Goal: Task Accomplishment & Management: Use online tool/utility

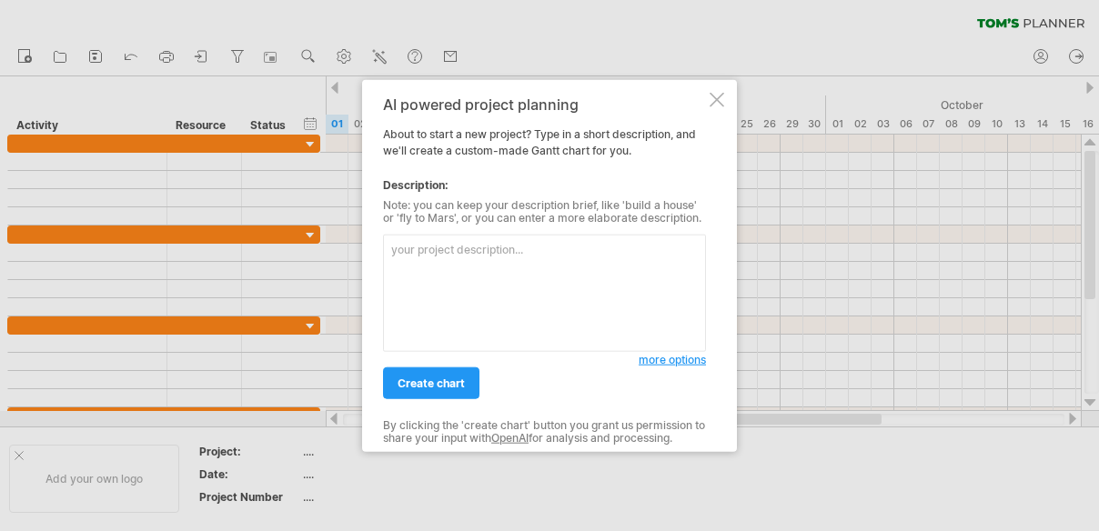
click at [453, 267] on textarea at bounding box center [544, 293] width 323 height 117
type textarea "我"
click at [717, 97] on div at bounding box center [717, 100] width 15 height 15
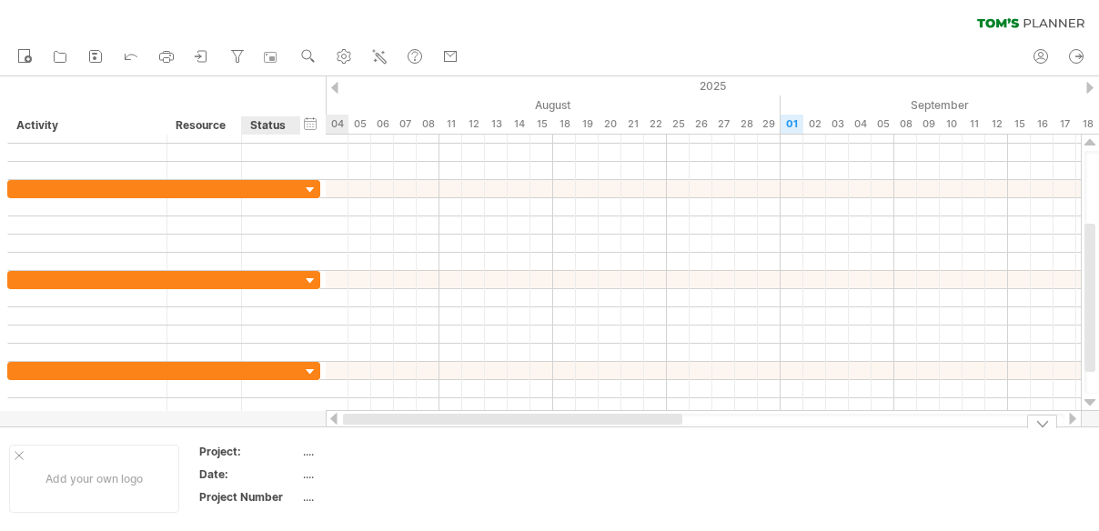
drag, startPoint x: 577, startPoint y: 417, endPoint x: 285, endPoint y: 418, distance: 292.0
click at [267, 429] on div "Trying to reach [DOMAIN_NAME] Connected again... 0% loading schedule clear filt…" at bounding box center [549, 265] width 1099 height 531
click at [567, 16] on div "clear filter reapply filter" at bounding box center [549, 19] width 1099 height 38
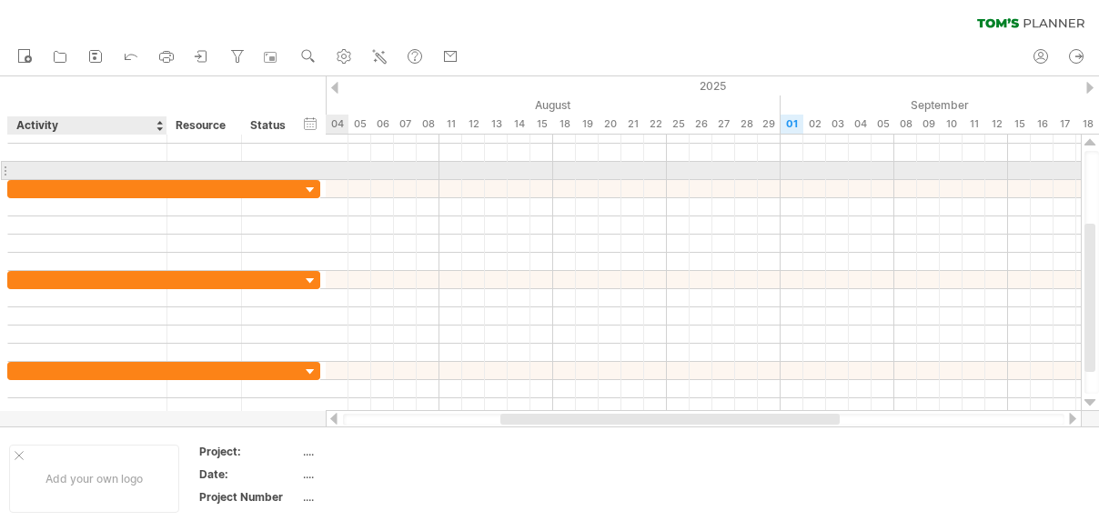
click at [66, 174] on div at bounding box center [87, 170] width 140 height 17
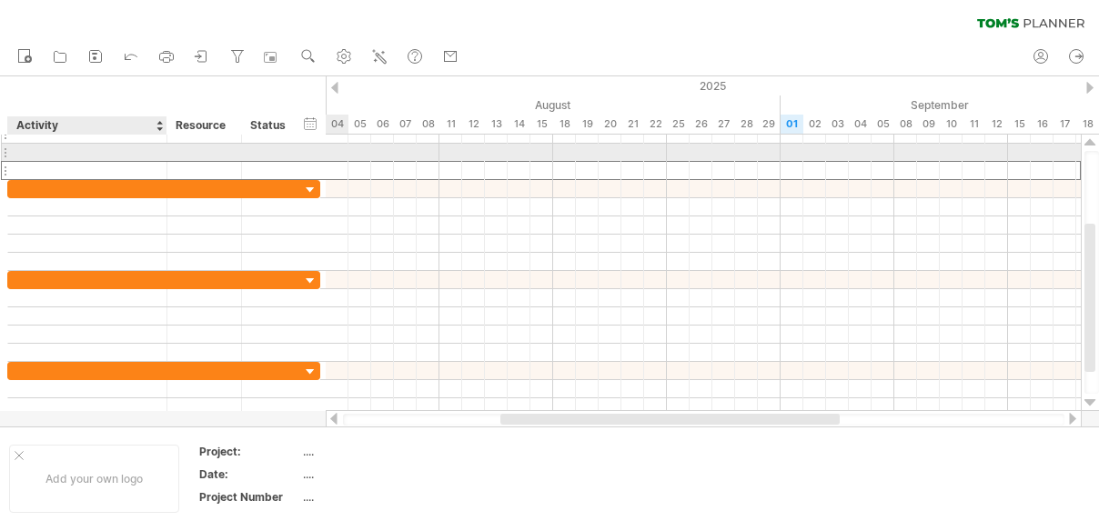
click at [76, 142] on div at bounding box center [87, 134] width 140 height 17
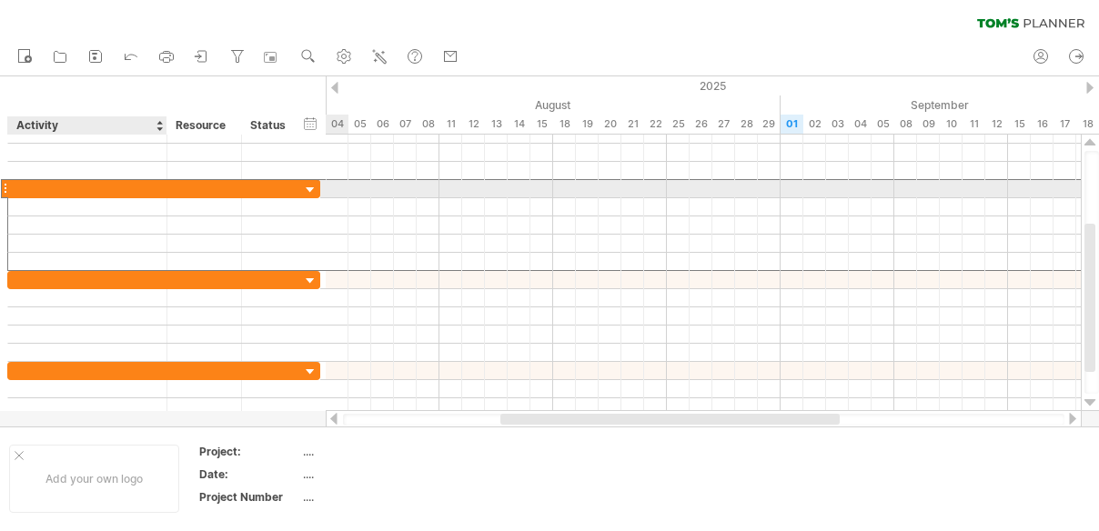
click at [86, 186] on div at bounding box center [87, 188] width 140 height 17
click at [0, 0] on input "text" at bounding box center [0, 0] width 0 height 0
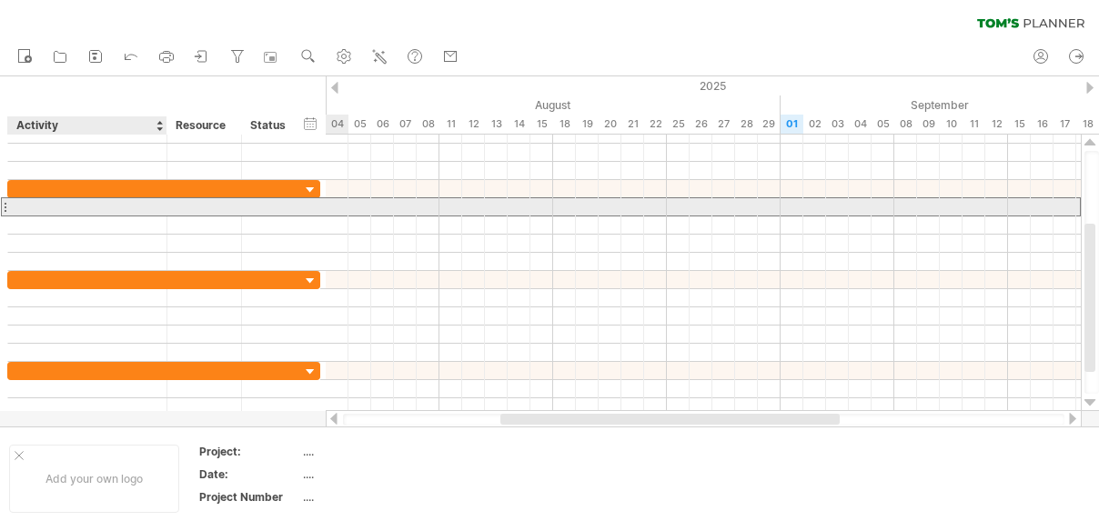
click at [82, 205] on div at bounding box center [87, 206] width 140 height 17
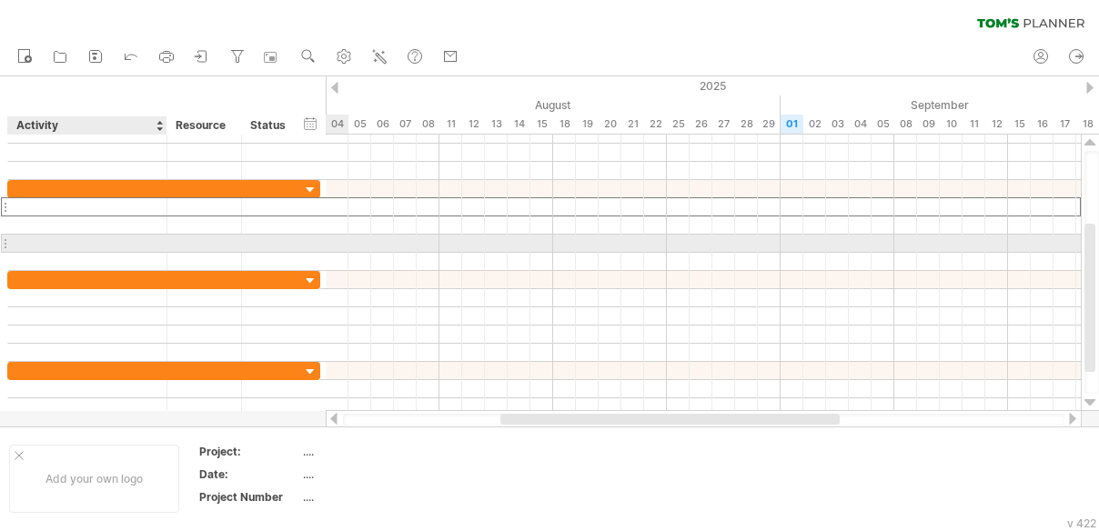
drag, startPoint x: 91, startPoint y: 206, endPoint x: 87, endPoint y: 237, distance: 32.0
click at [87, 237] on div at bounding box center [163, 225] width 313 height 91
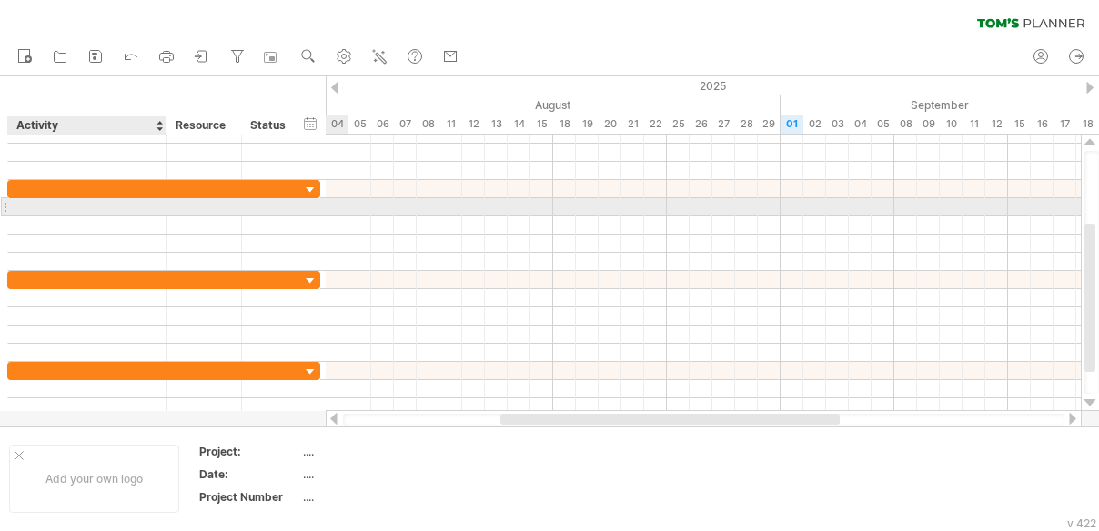
click at [82, 201] on div at bounding box center [87, 206] width 140 height 17
click at [82, 200] on input "text" at bounding box center [87, 206] width 140 height 17
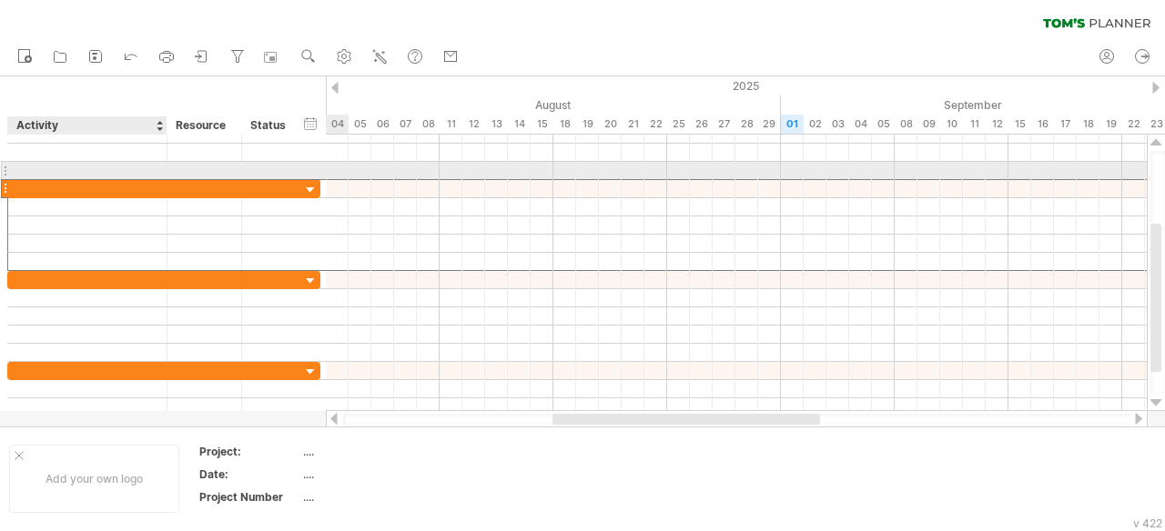
click at [48, 180] on div at bounding box center [87, 188] width 140 height 17
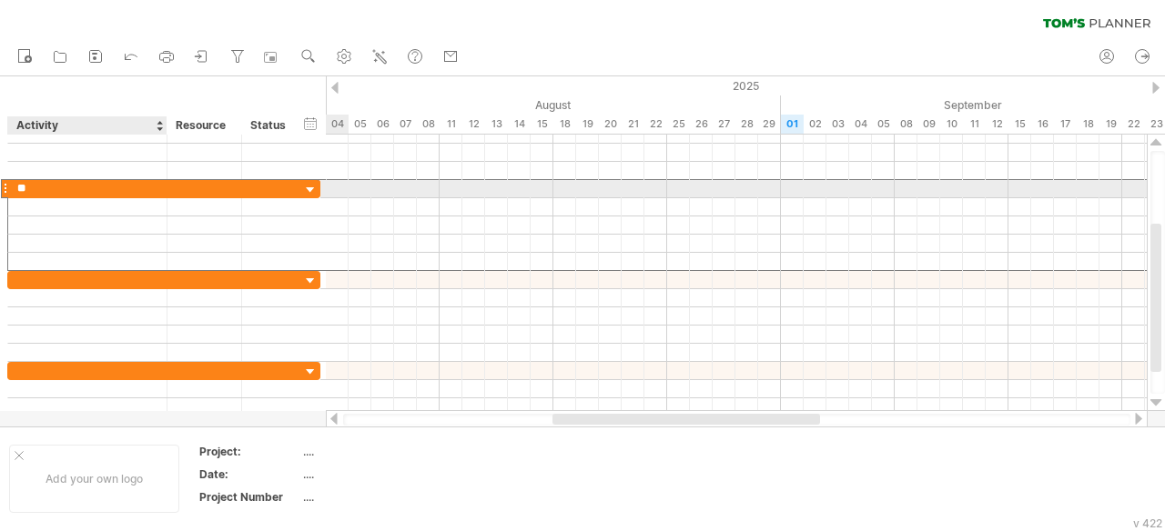
type input "*"
type input "******"
click at [176, 184] on div at bounding box center [204, 188] width 75 height 17
click at [0, 0] on input "text" at bounding box center [0, 0] width 0 height 0
type input "*"
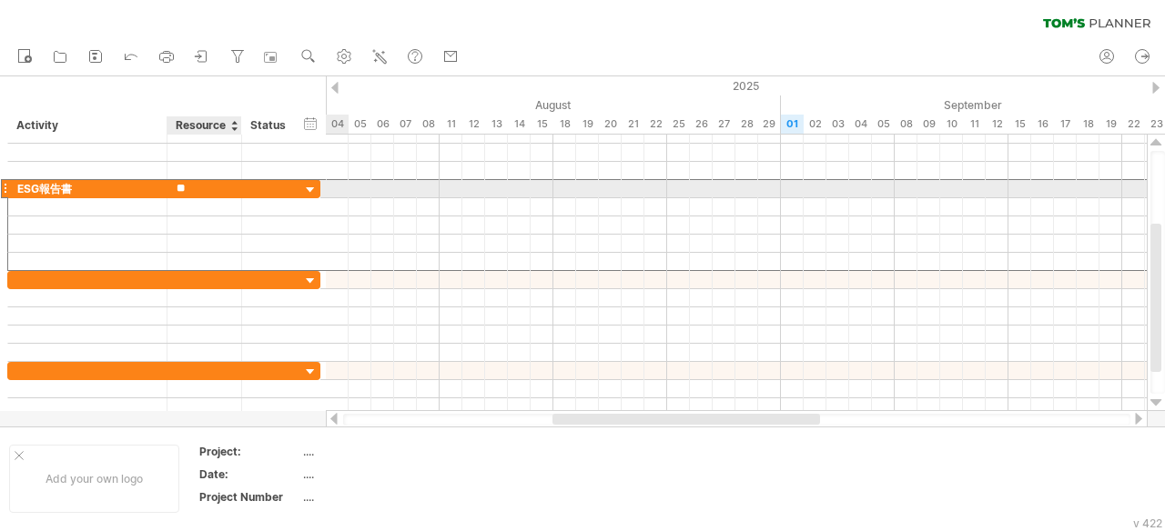
type input "*"
type input "******"
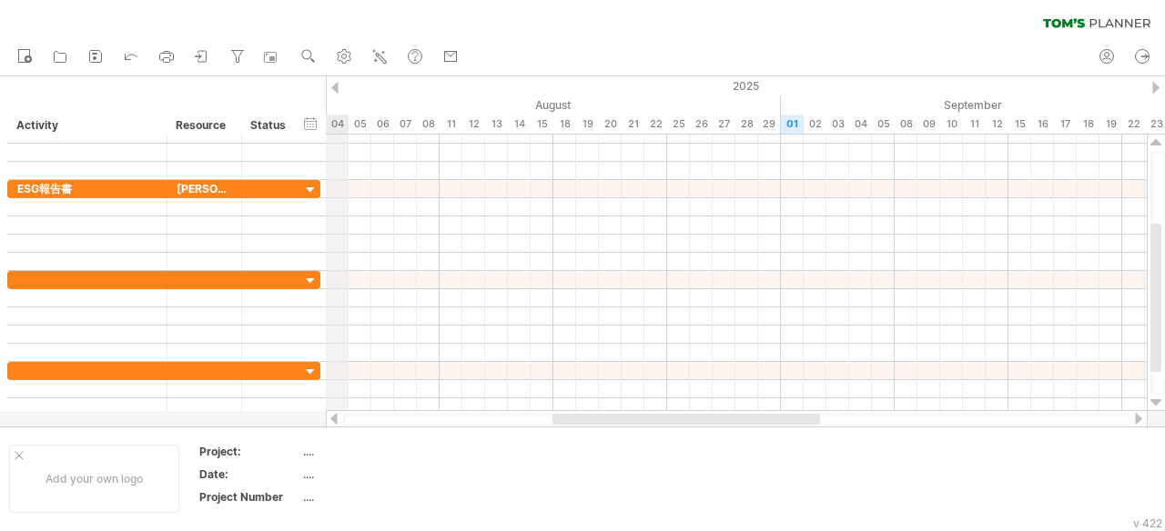
click at [343, 81] on div "2025" at bounding box center [1008, 85] width 3366 height 19
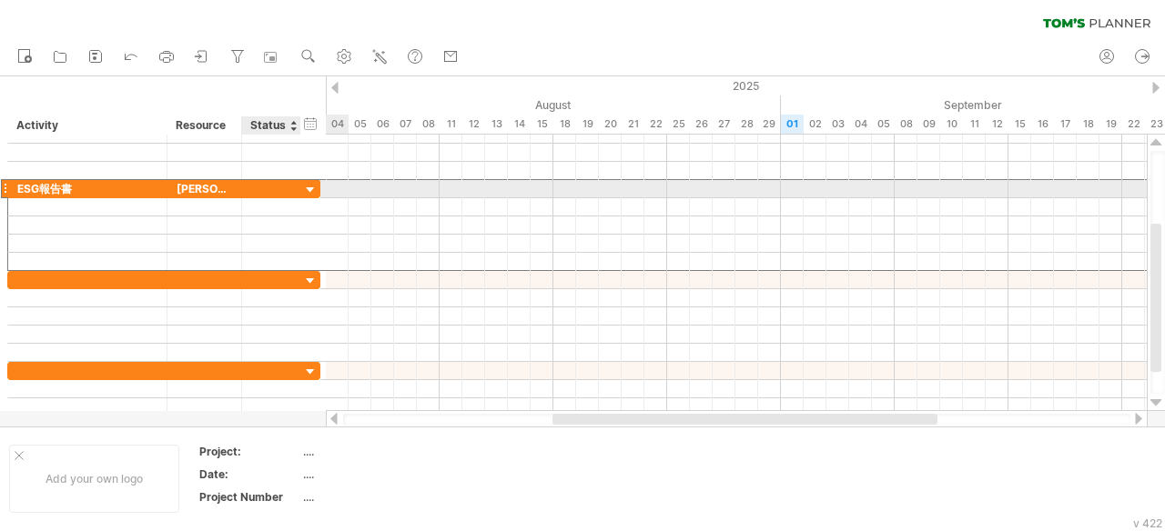
click at [283, 187] on div at bounding box center [271, 188] width 40 height 17
click at [0, 0] on input "text" at bounding box center [0, 0] width 0 height 0
click at [312, 191] on div at bounding box center [310, 190] width 17 height 17
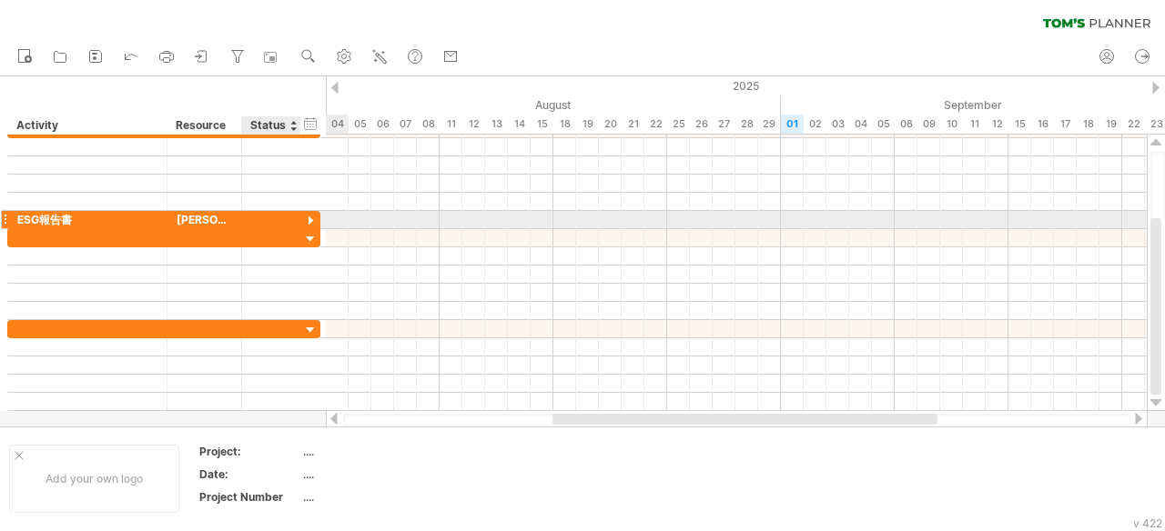
click at [301, 218] on div "****** ESG報告書 ****** [PERSON_NAME]" at bounding box center [163, 220] width 313 height 18
click at [287, 220] on div at bounding box center [271, 219] width 40 height 17
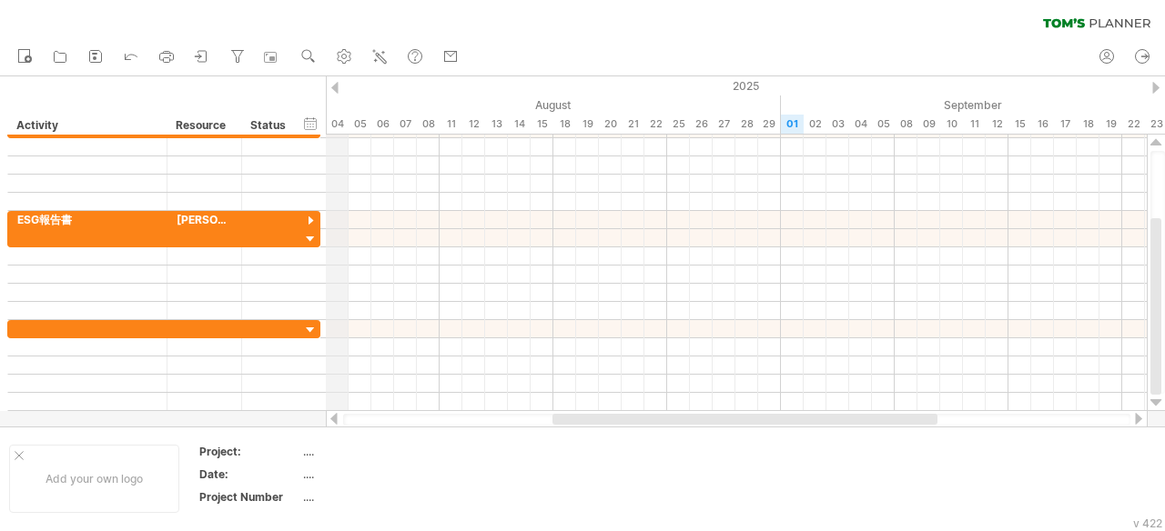
drag, startPoint x: 328, startPoint y: 81, endPoint x: 353, endPoint y: 83, distance: 25.5
click at [353, 83] on div "2025" at bounding box center [1008, 85] width 3366 height 19
click at [305, 135] on div at bounding box center [310, 130] width 17 height 17
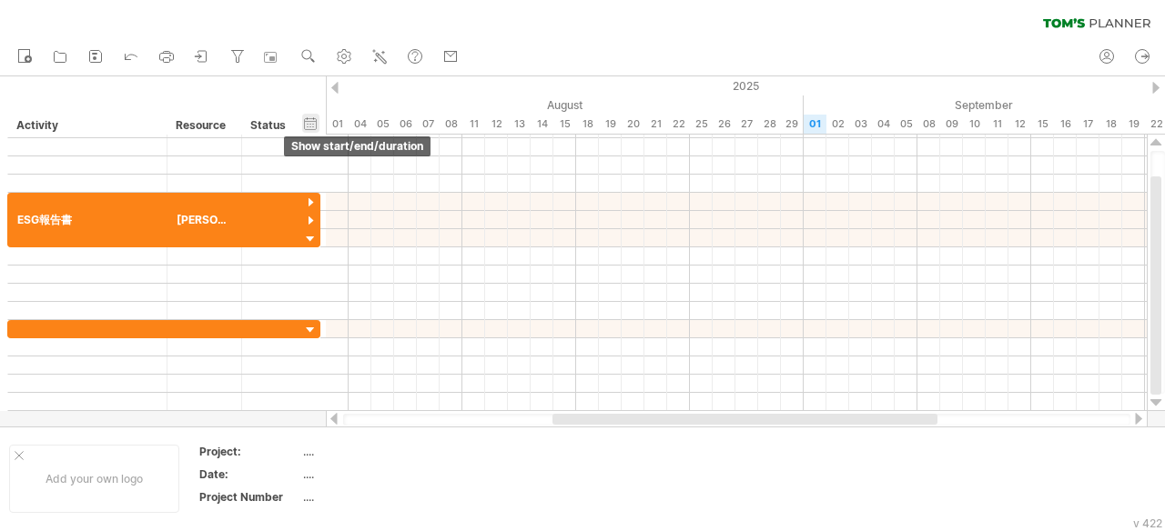
click at [308, 120] on div "hide start/end/duration show start/end/duration" at bounding box center [310, 123] width 17 height 19
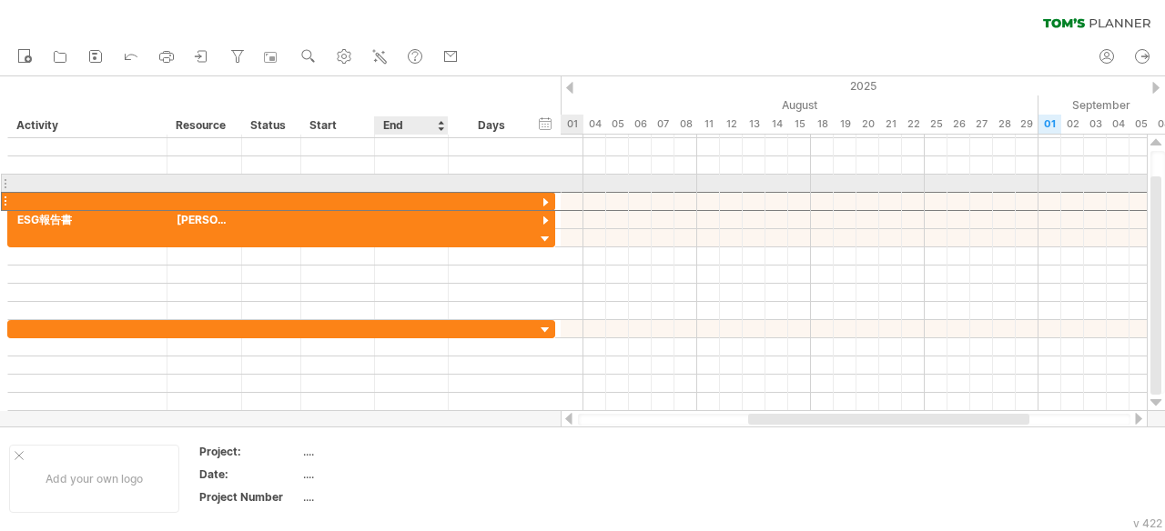
click at [380, 193] on div at bounding box center [412, 201] width 74 height 17
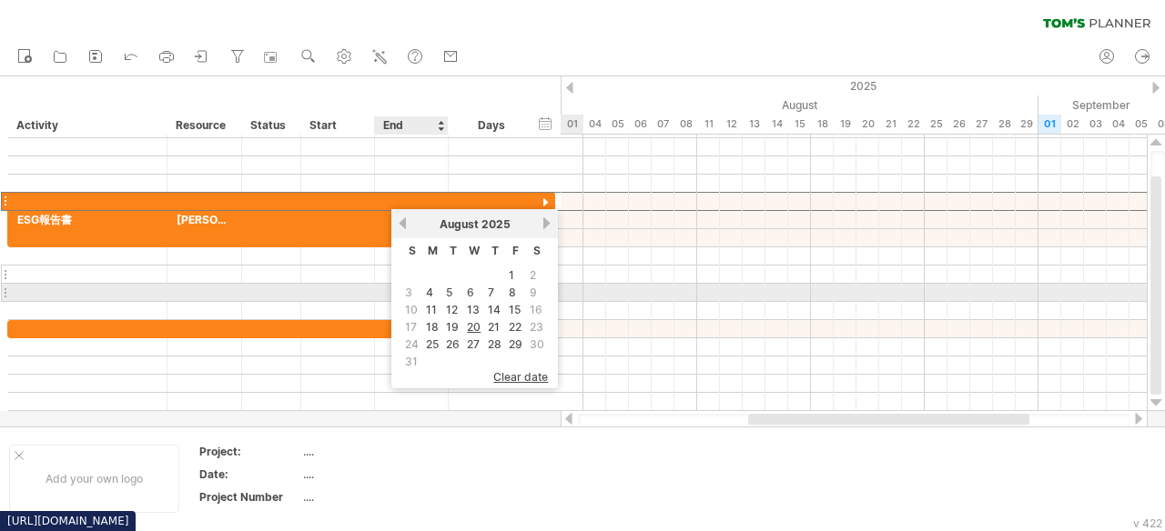
drag, startPoint x: 431, startPoint y: 295, endPoint x: 439, endPoint y: 271, distance: 24.7
click at [431, 291] on link "4" at bounding box center [429, 292] width 11 height 17
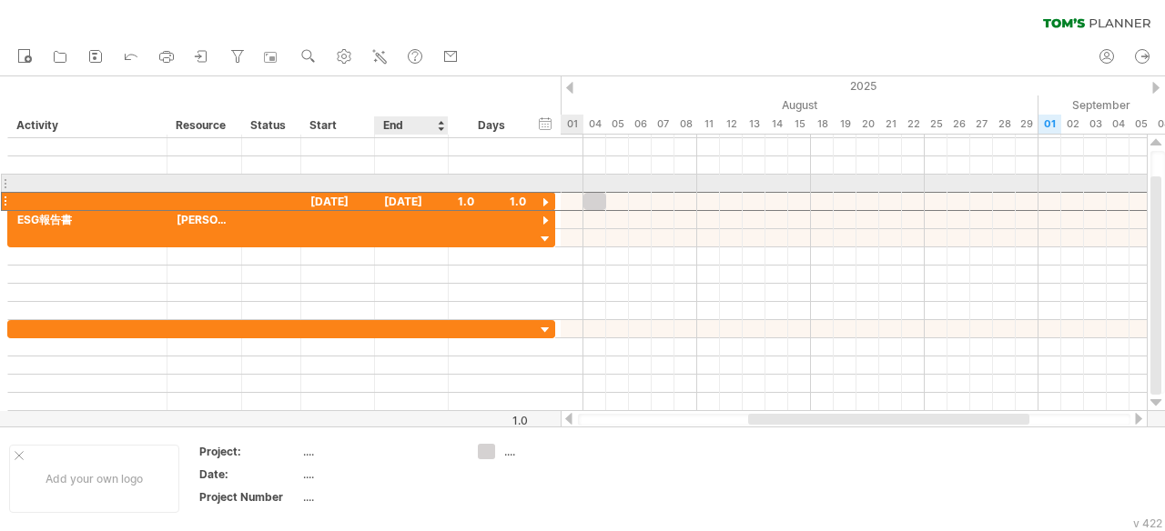
click at [426, 193] on div "[DATE]" at bounding box center [412, 201] width 74 height 17
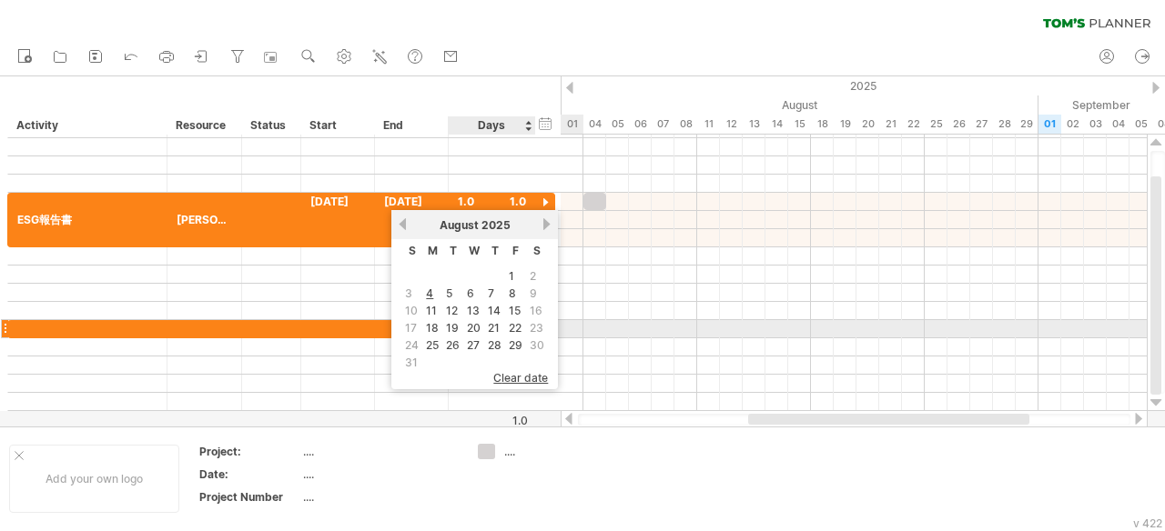
click at [528, 330] on td "23" at bounding box center [537, 327] width 20 height 15
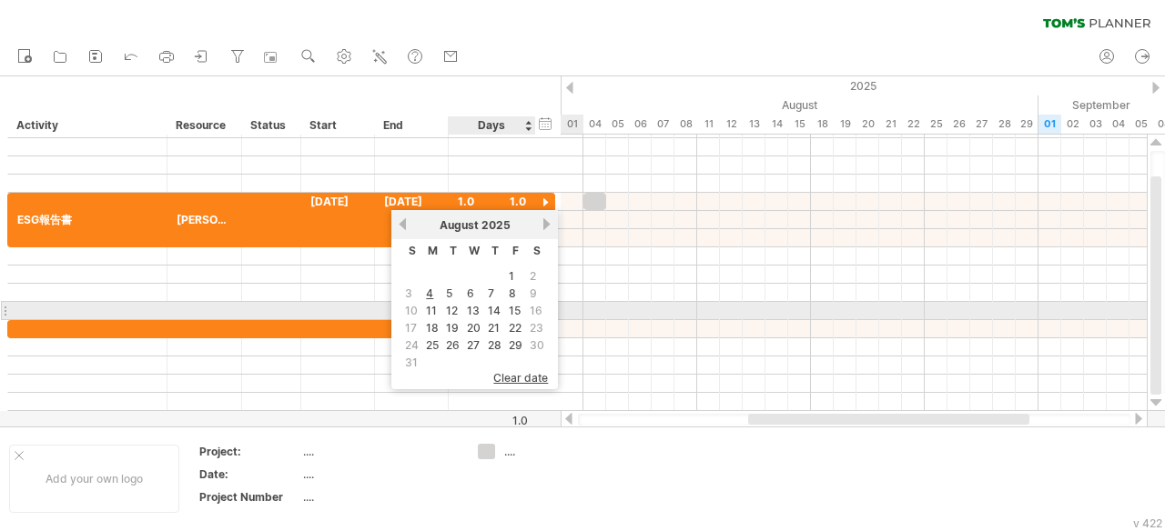
click at [531, 319] on span "23" at bounding box center [536, 327] width 17 height 17
click at [519, 306] on link "15" at bounding box center [514, 310] width 15 height 17
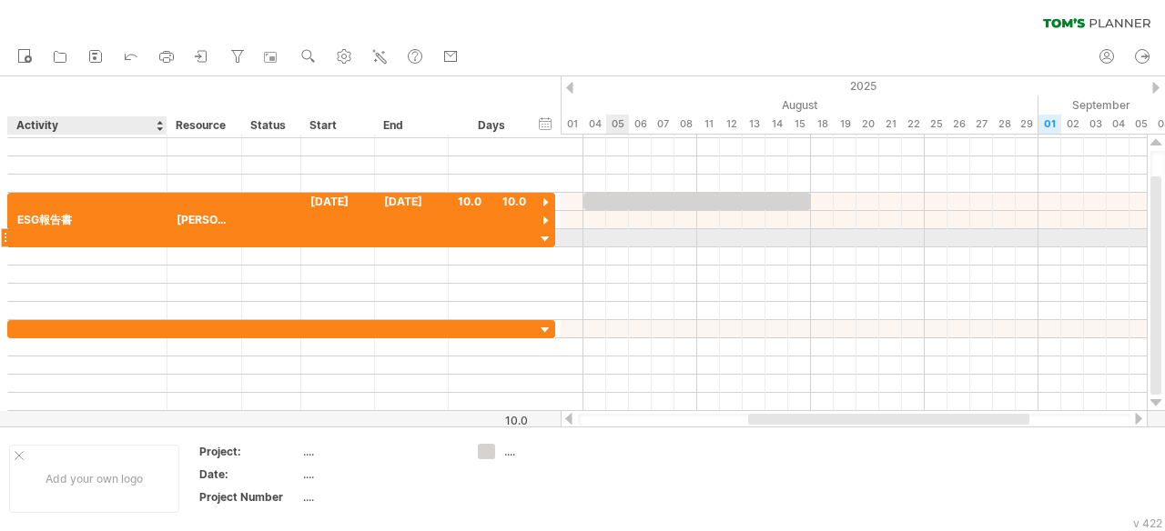
click at [95, 234] on div at bounding box center [87, 237] width 140 height 17
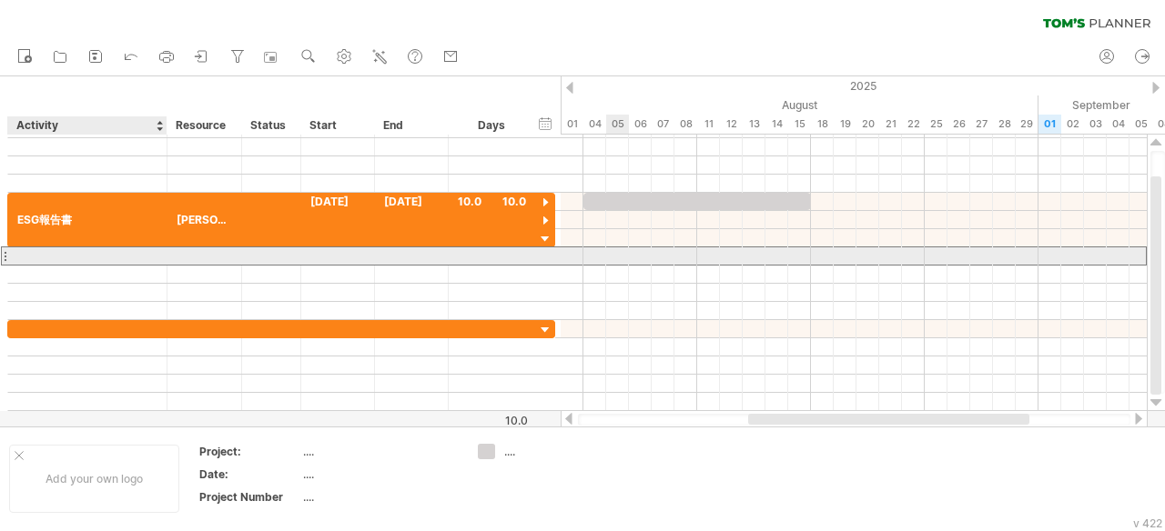
click at [24, 251] on div at bounding box center [87, 255] width 140 height 17
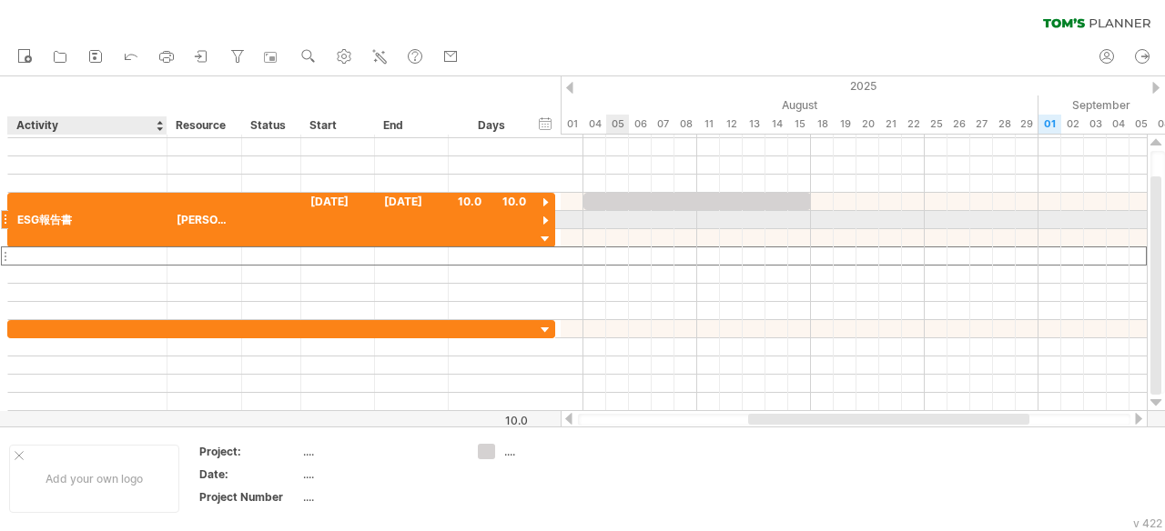
click at [38, 220] on div "ESG報告書" at bounding box center [87, 219] width 140 height 17
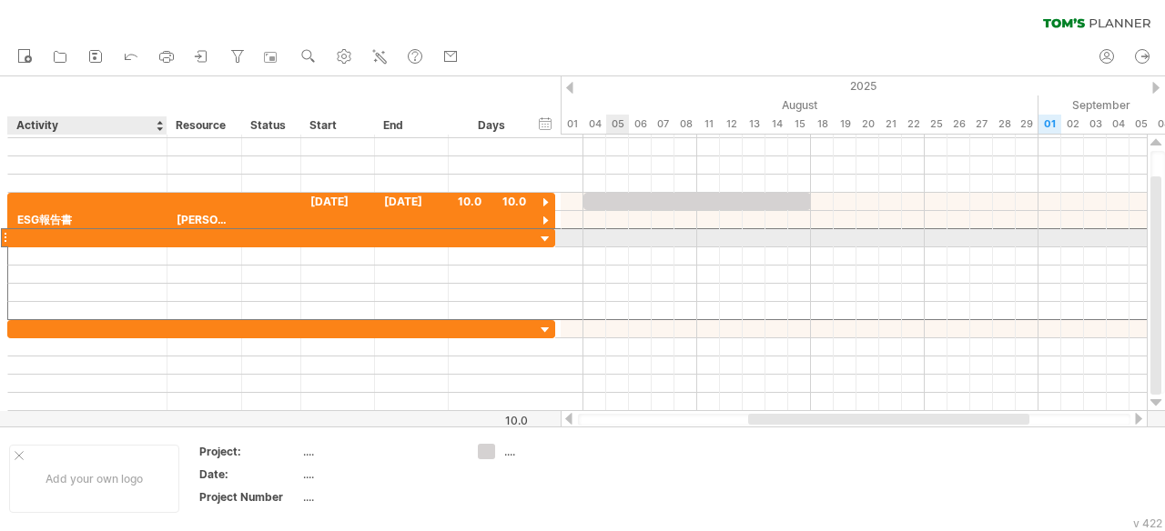
click at [29, 229] on div at bounding box center [87, 237] width 140 height 17
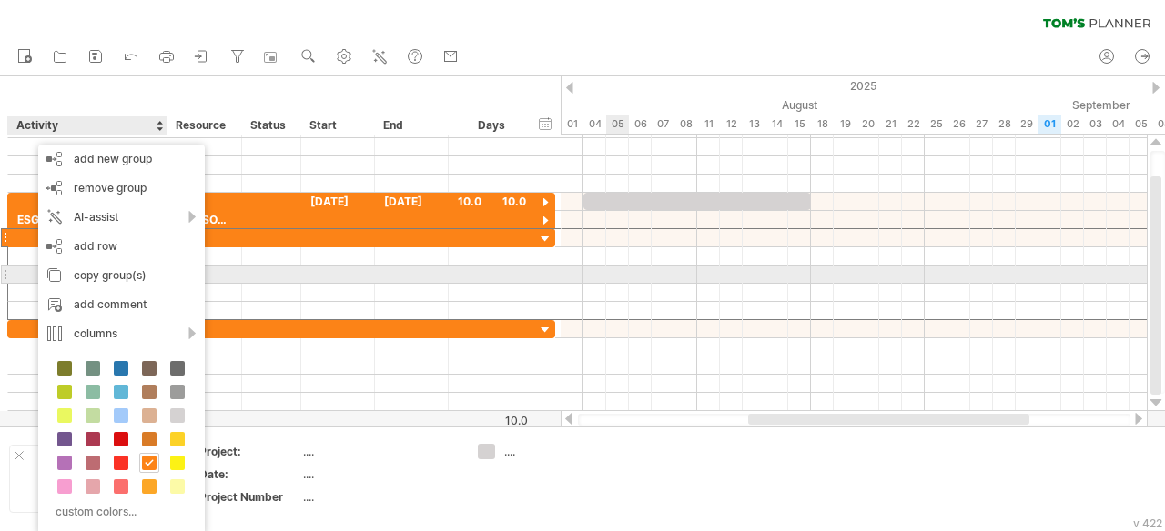
click at [17, 269] on div at bounding box center [87, 274] width 140 height 17
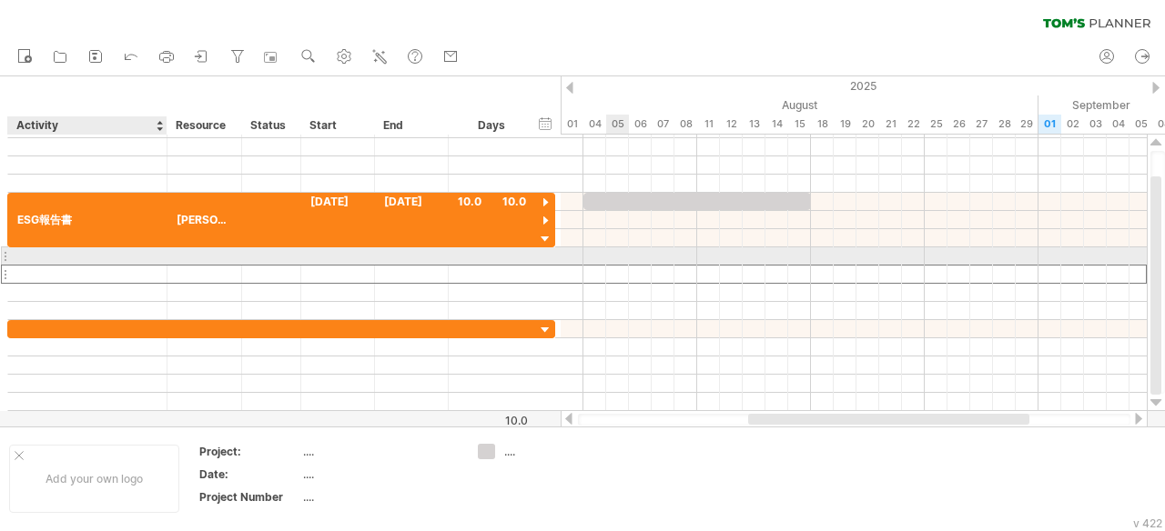
click at [14, 253] on div at bounding box center [87, 255] width 159 height 17
click at [24, 251] on div at bounding box center [87, 255] width 140 height 17
click at [24, 251] on input "text" at bounding box center [87, 255] width 140 height 17
type input "*"
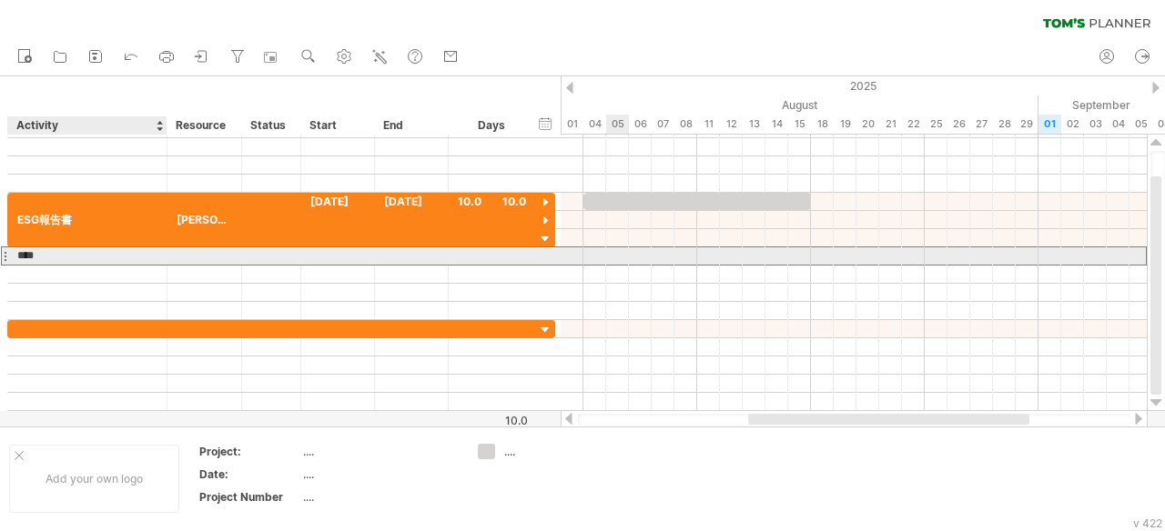
type input "**"
type input "*"
type input "**"
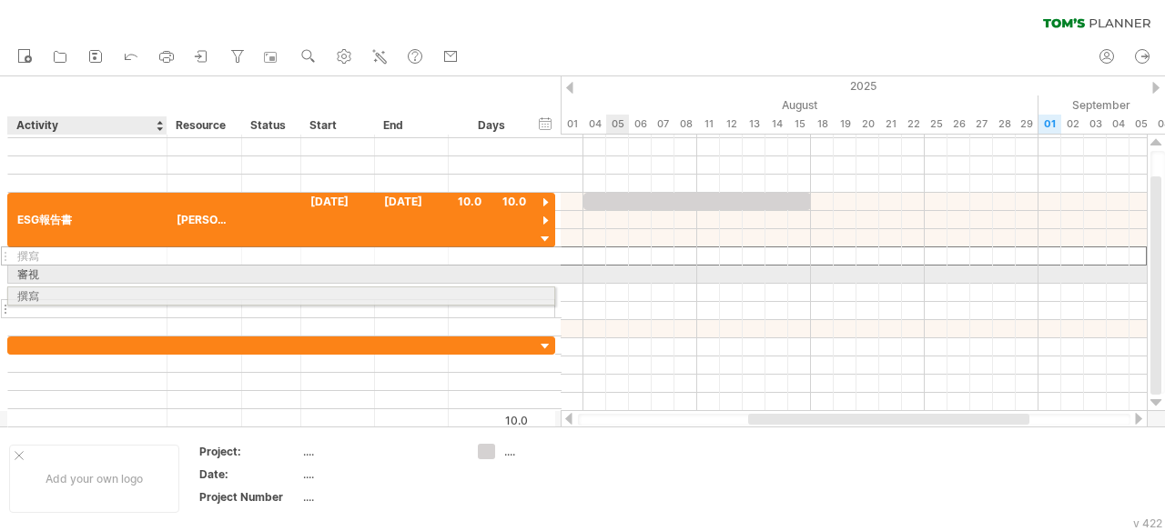
drag, startPoint x: 53, startPoint y: 257, endPoint x: 47, endPoint y: 293, distance: 36.8
drag, startPoint x: 43, startPoint y: 258, endPoint x: 45, endPoint y: 289, distance: 31.0
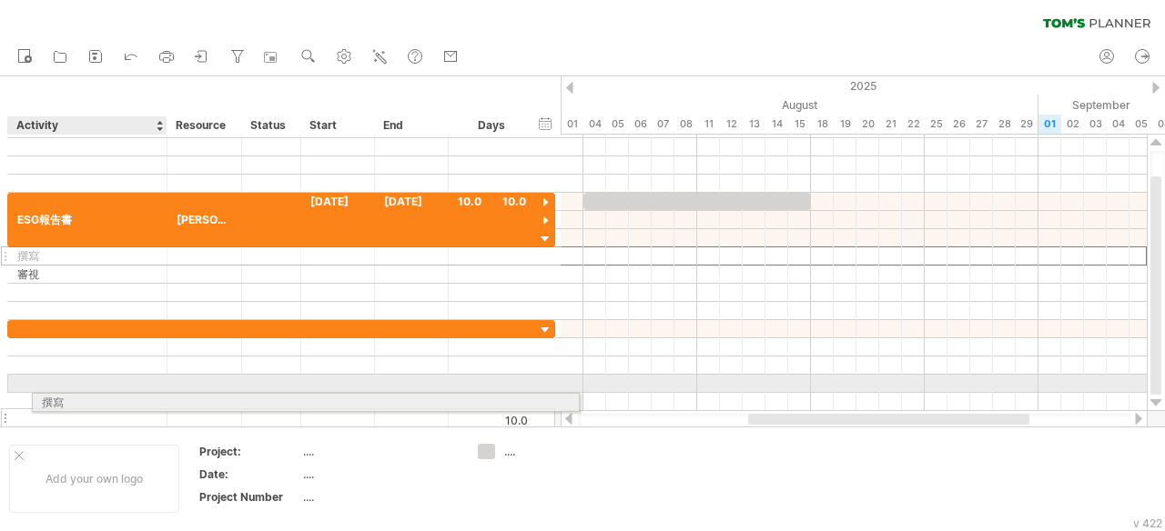
drag, startPoint x: 36, startPoint y: 256, endPoint x: 60, endPoint y: 399, distance: 145.7
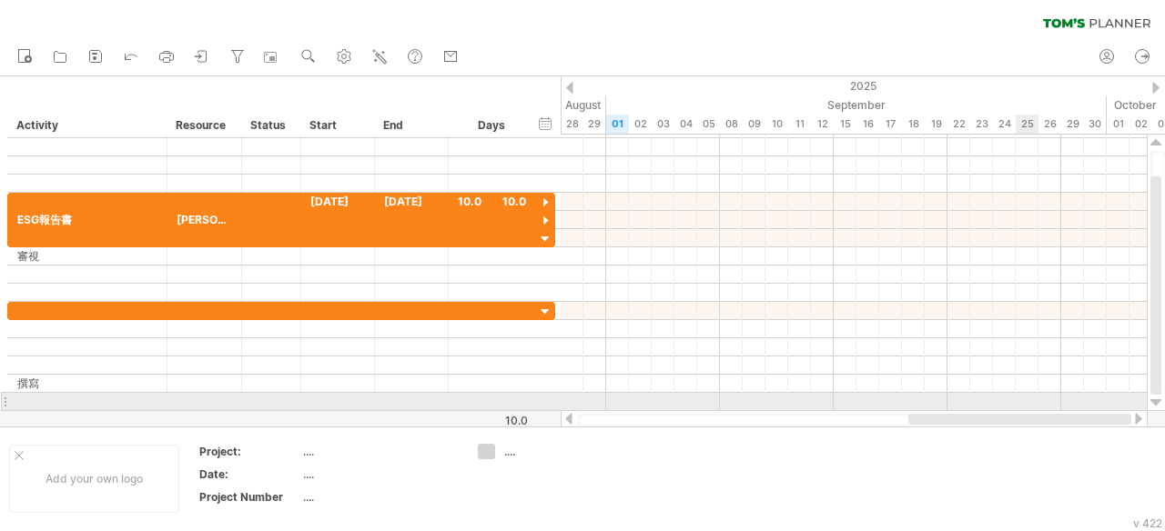
drag, startPoint x: 773, startPoint y: 421, endPoint x: 883, endPoint y: 384, distance: 116.2
click at [1012, 409] on div "Trying to reach [DOMAIN_NAME] Connected again... 0% loading schedule clear filt…" at bounding box center [582, 265] width 1165 height 531
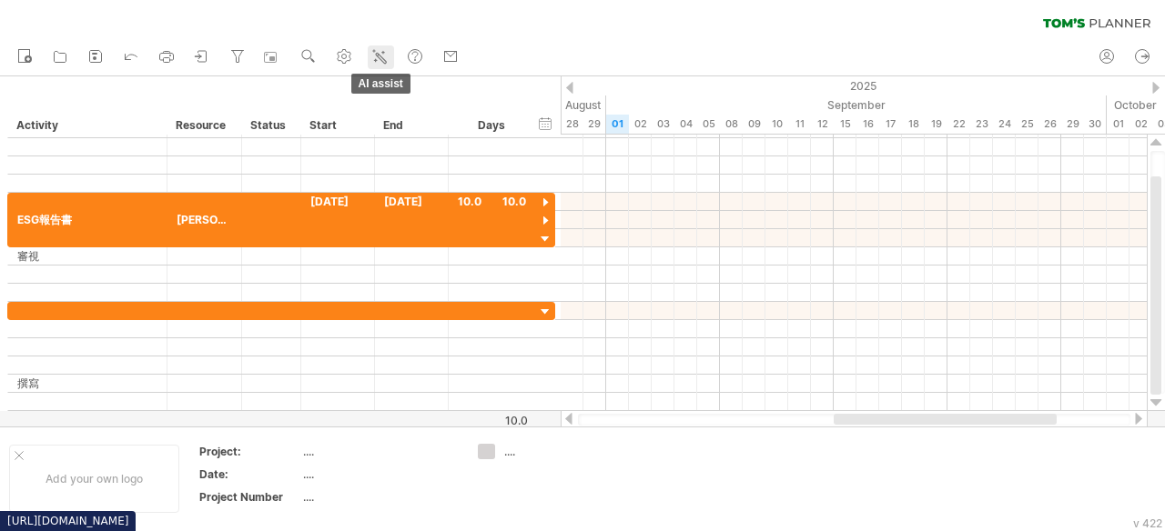
click at [383, 55] on icon at bounding box center [379, 56] width 18 height 18
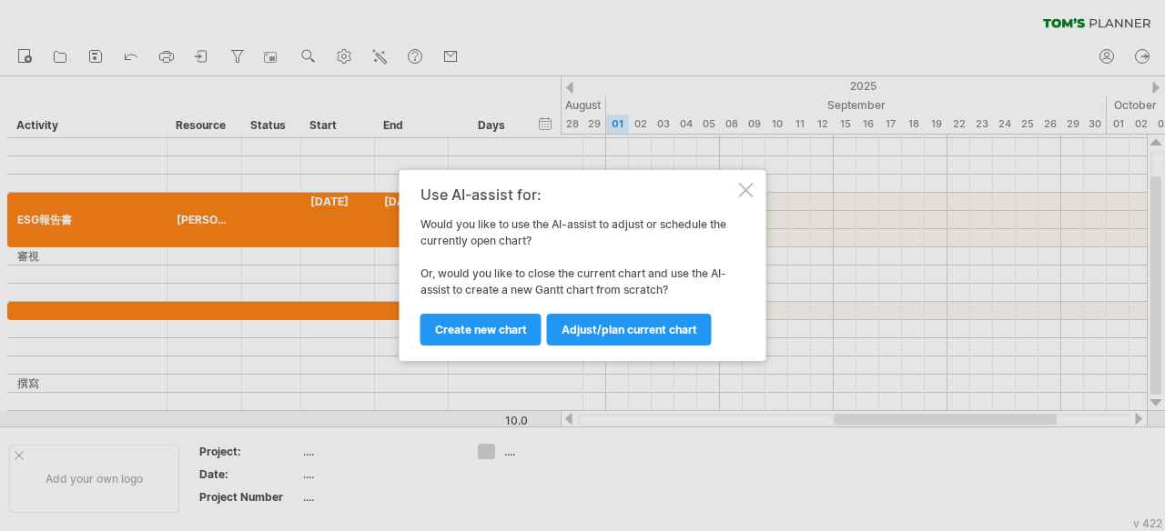
click at [742, 196] on div at bounding box center [746, 190] width 15 height 15
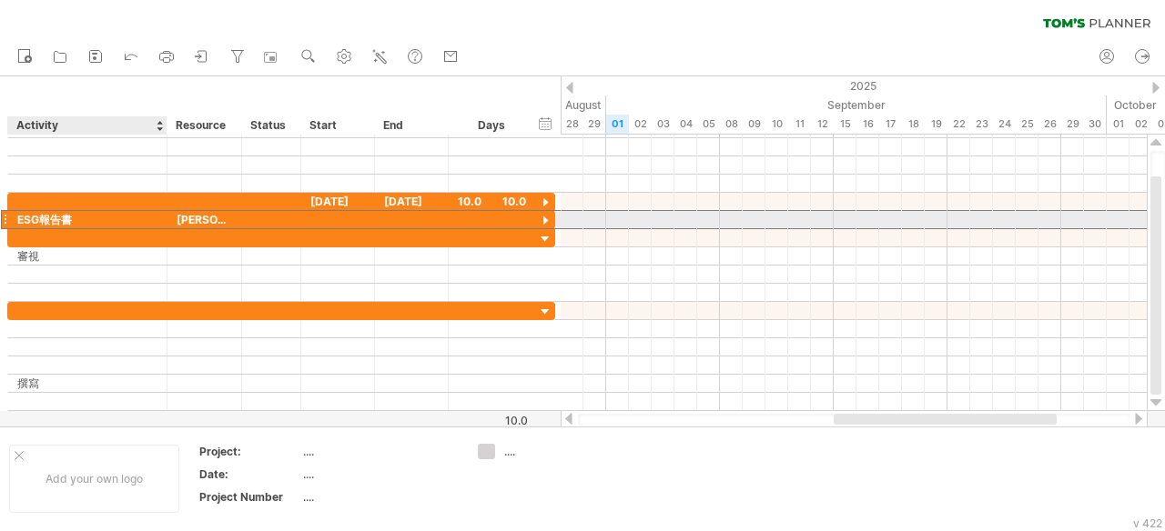
click at [40, 220] on div "ESG報告書" at bounding box center [87, 219] width 140 height 17
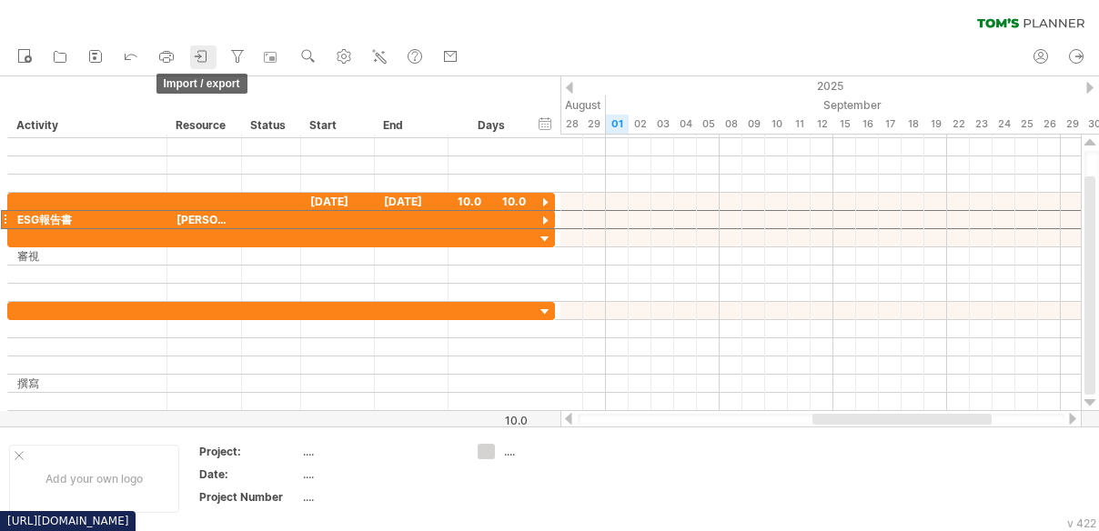
click at [200, 63] on icon at bounding box center [202, 56] width 18 height 18
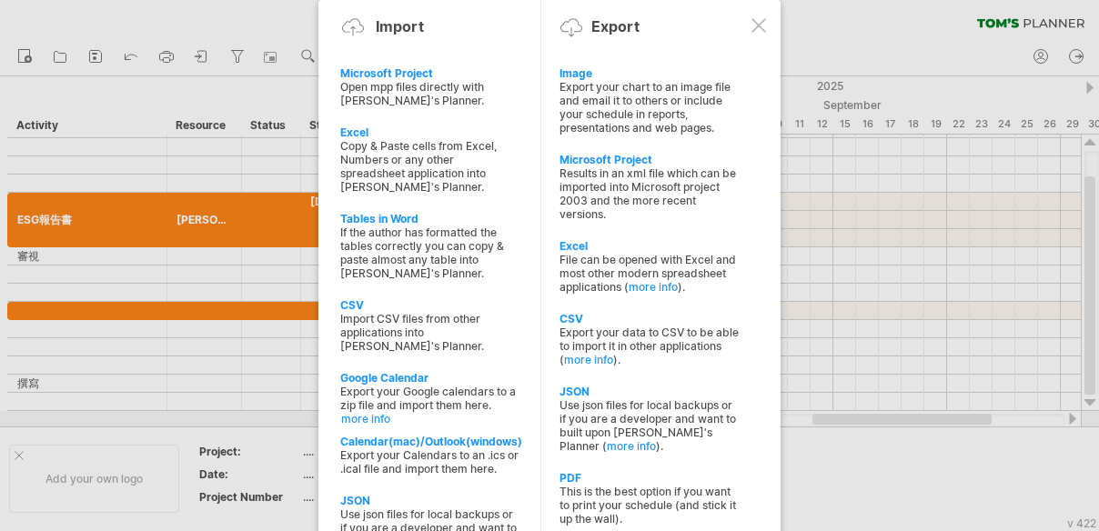
click at [146, 316] on div at bounding box center [549, 265] width 1099 height 531
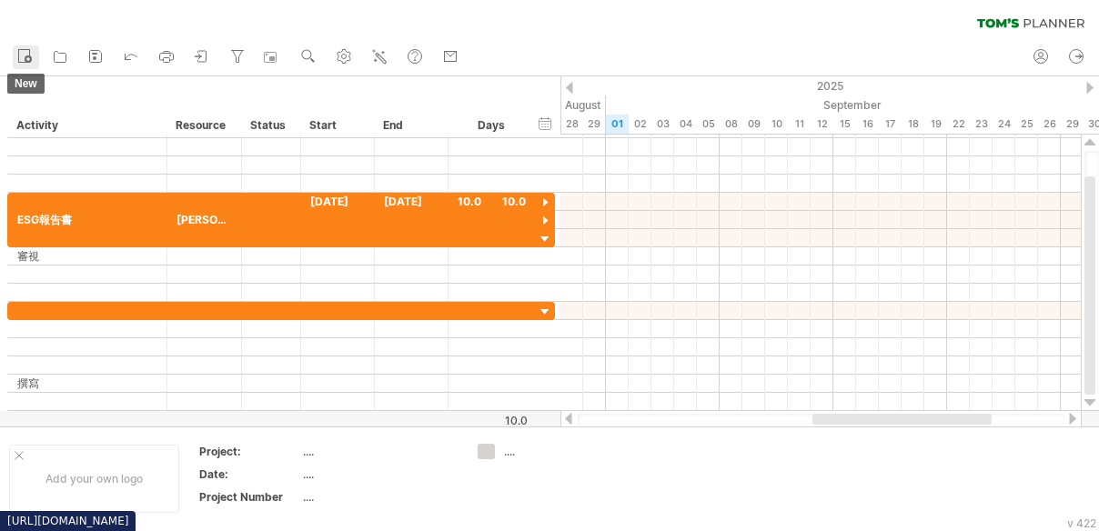
click at [25, 51] on icon at bounding box center [24, 55] width 18 height 18
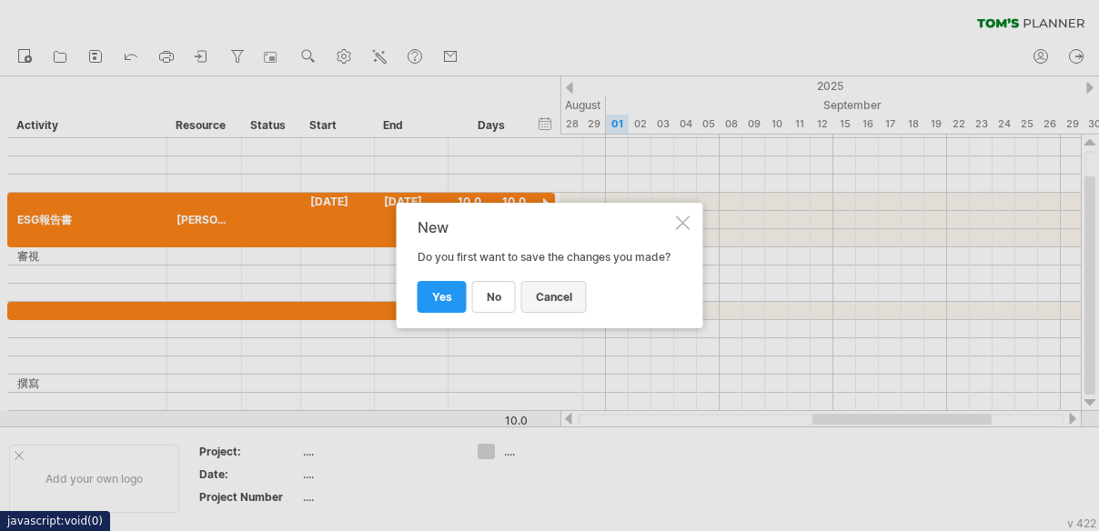
click at [559, 304] on span "cancel" at bounding box center [554, 297] width 36 height 14
